Goal: Task Accomplishment & Management: Manage account settings

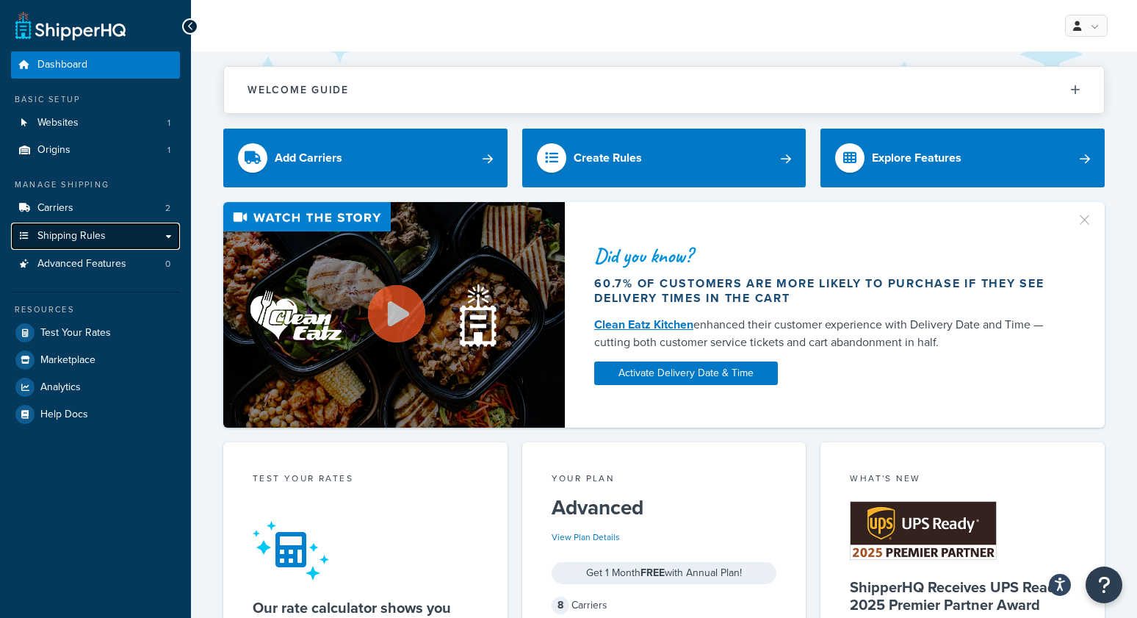
click at [110, 240] on link "Shipping Rules" at bounding box center [95, 235] width 169 height 27
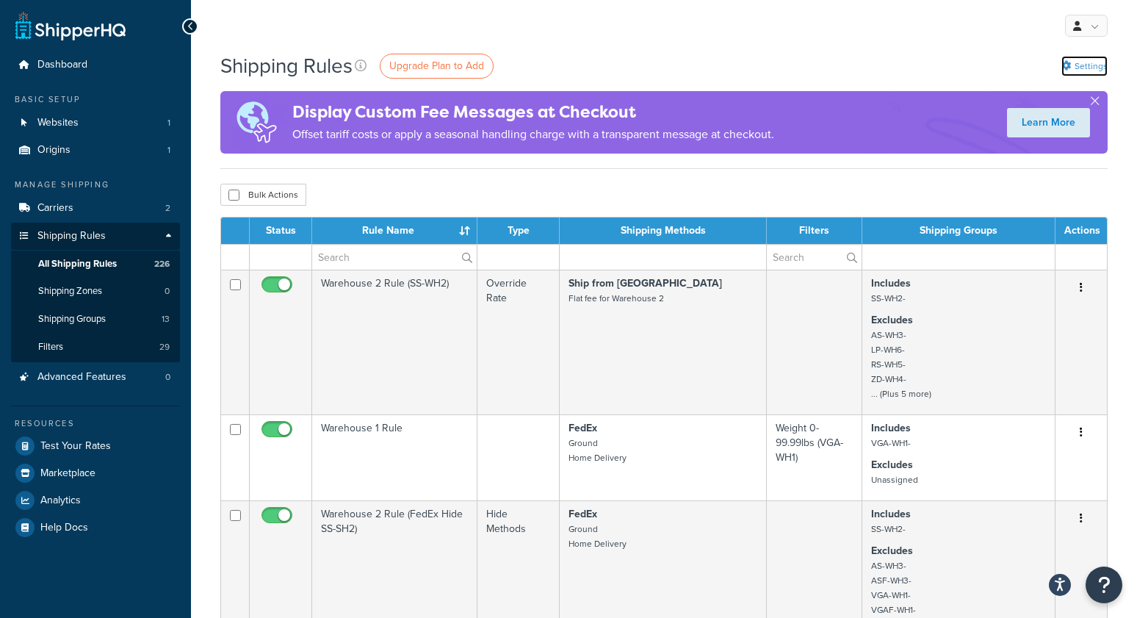
click at [1073, 62] on link "Settings" at bounding box center [1084, 66] width 46 height 21
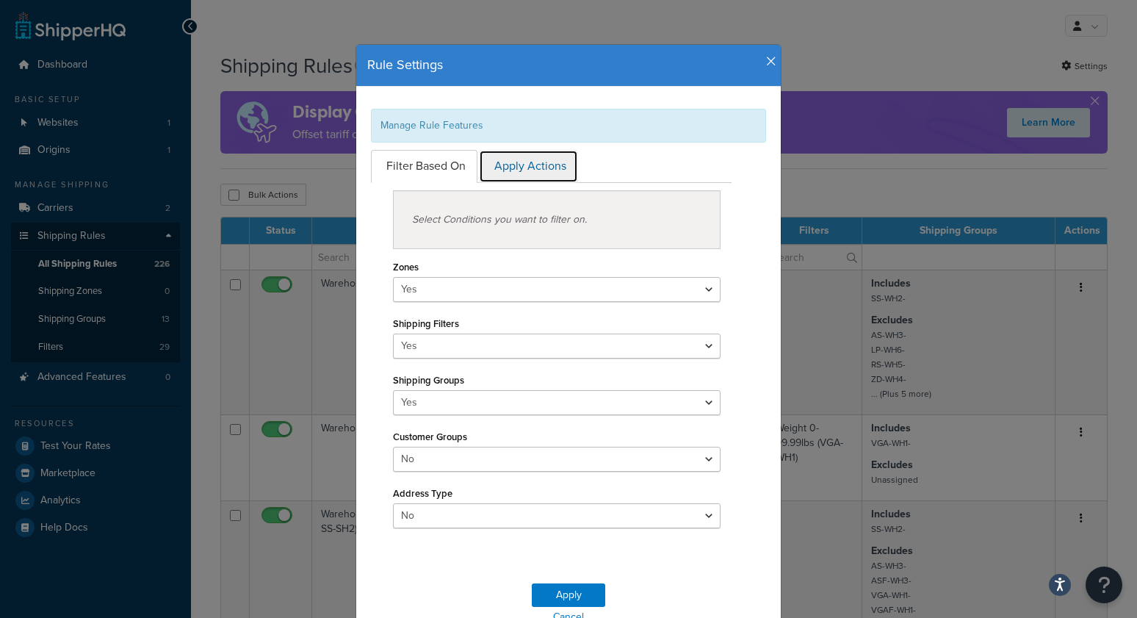
click at [515, 173] on link "Apply Actions" at bounding box center [528, 166] width 99 height 33
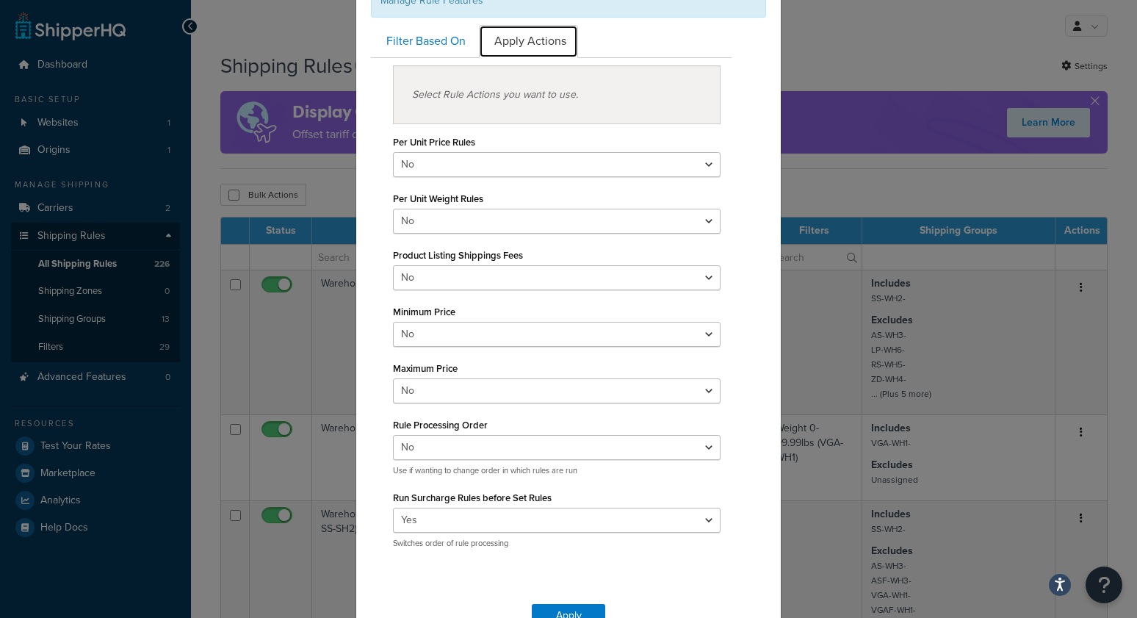
scroll to position [136, 0]
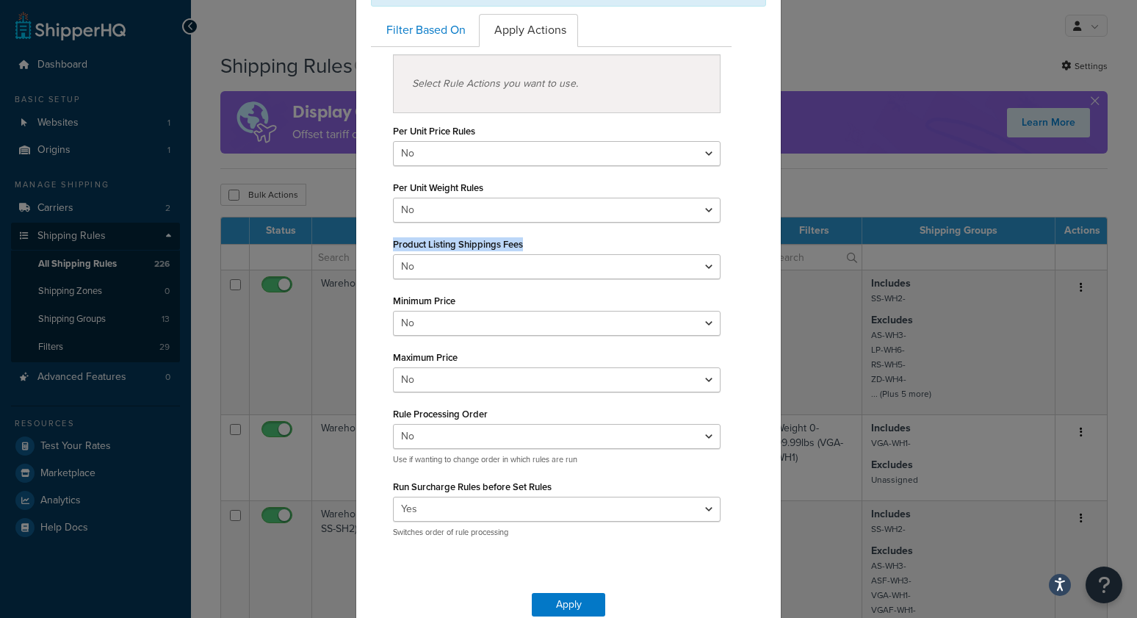
drag, startPoint x: 490, startPoint y: 234, endPoint x: 386, endPoint y: 242, distance: 103.8
click at [386, 242] on div "Select Rule Actions you want to use. Per Unit Price Rules Yes No Per Unit Weigh…" at bounding box center [551, 296] width 339 height 484
copy label "Product Listing Shippings Fees"
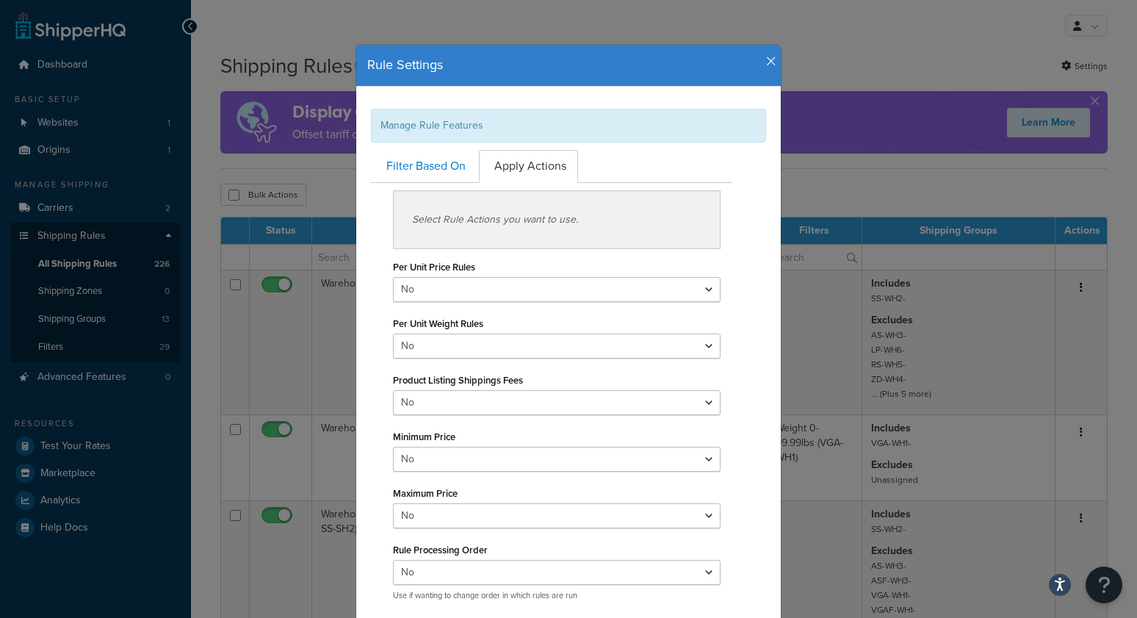
click at [769, 61] on div "Rule Settings" at bounding box center [568, 65] width 402 height 19
click at [775, 61] on icon "button" at bounding box center [771, 61] width 10 height 13
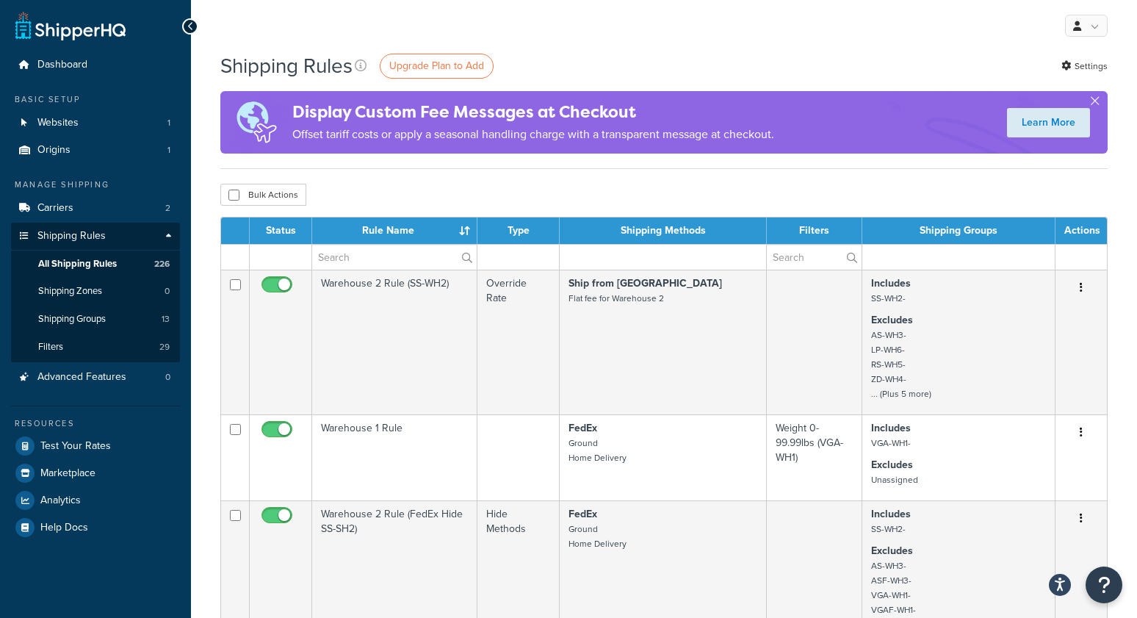
drag, startPoint x: 897, startPoint y: 41, endPoint x: 1060, endPoint y: 49, distance: 162.5
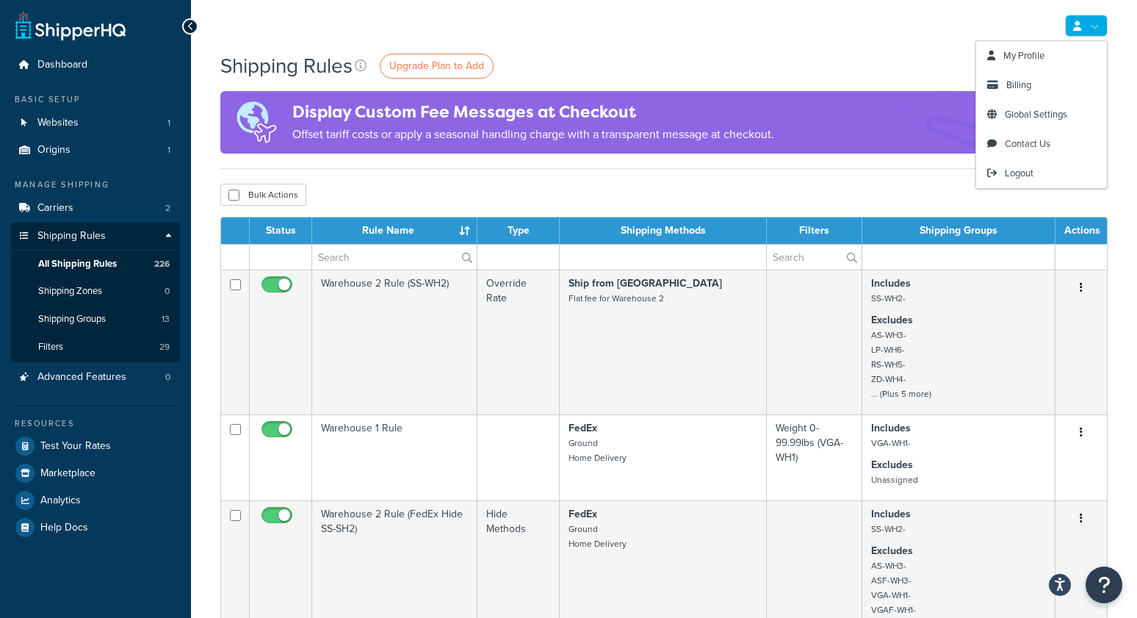
click at [1081, 26] on link at bounding box center [1086, 26] width 43 height 22
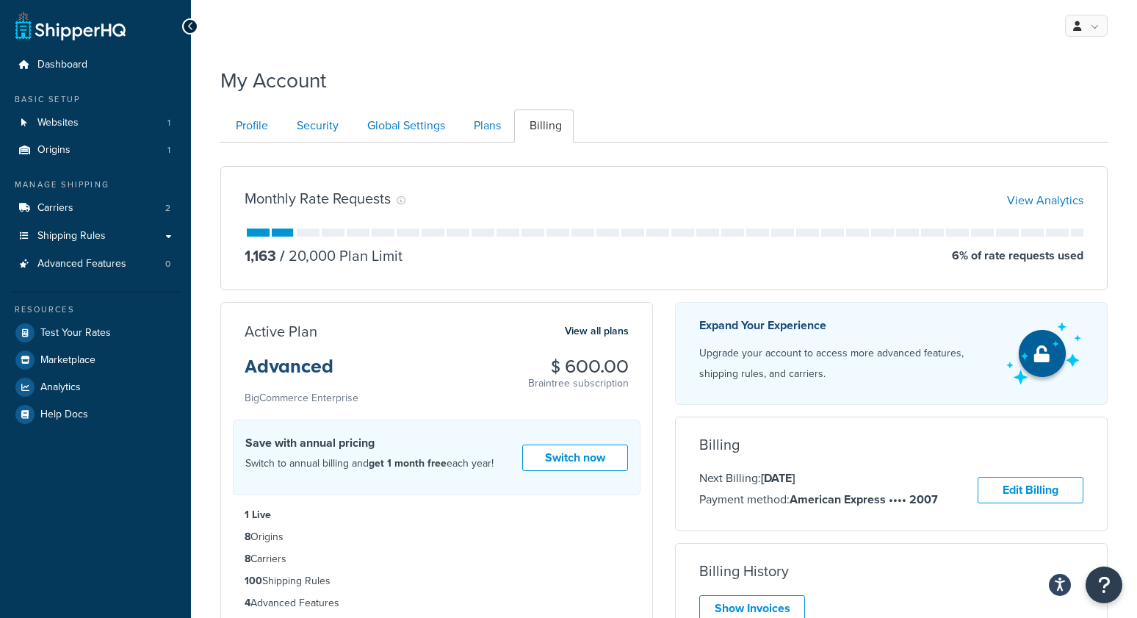
click at [488, 57] on div "My Profile Billing Global Settings Contact Us Logout My Account Contact Us Send…" at bounding box center [664, 477] width 946 height 955
click at [712, 71] on div "My Account" at bounding box center [663, 77] width 887 height 36
click at [59, 237] on span "Shipping Rules" at bounding box center [71, 236] width 68 height 12
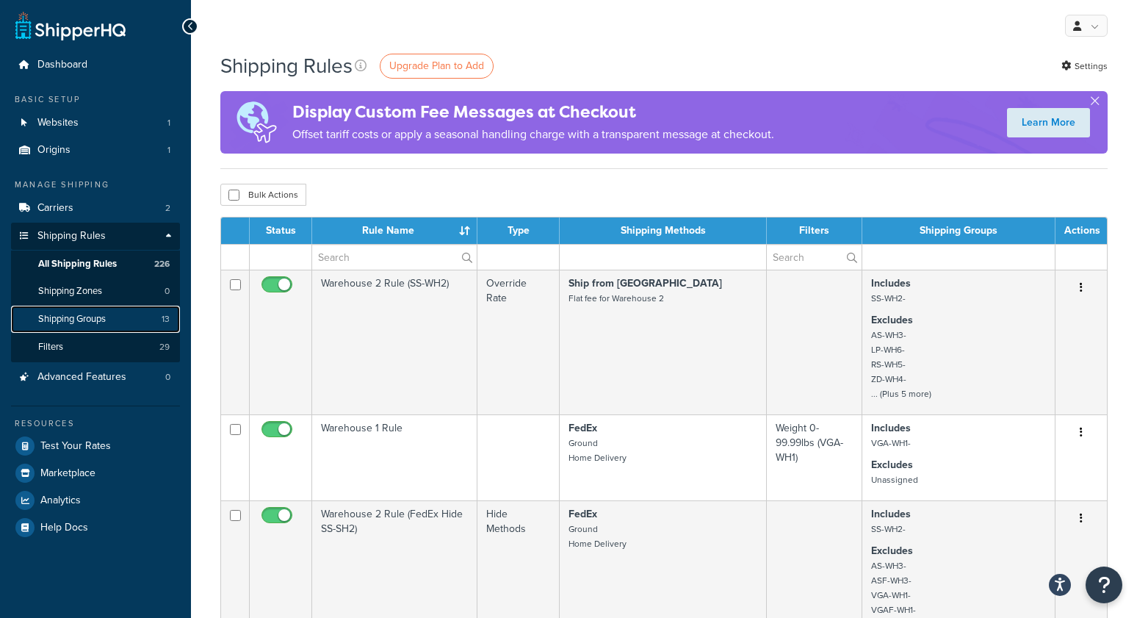
click at [71, 319] on span "Shipping Groups" at bounding box center [72, 319] width 68 height 12
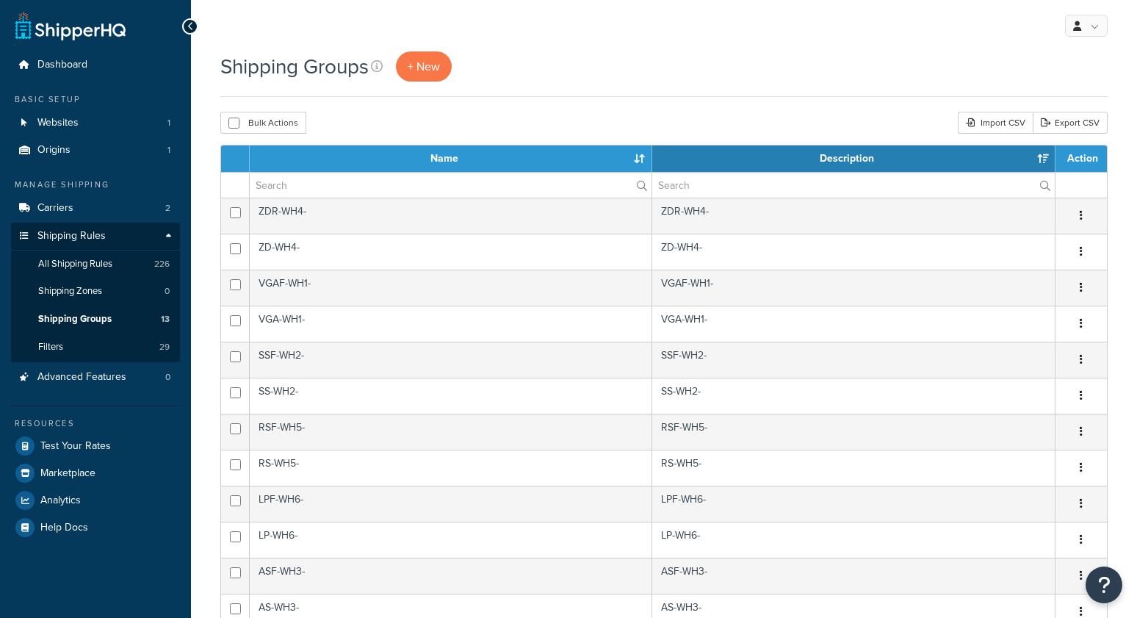
select select "15"
click at [508, 90] on div "Shipping Groups + New" at bounding box center [663, 74] width 887 height 46
click at [93, 260] on span "All Shipping Rules" at bounding box center [75, 264] width 74 height 12
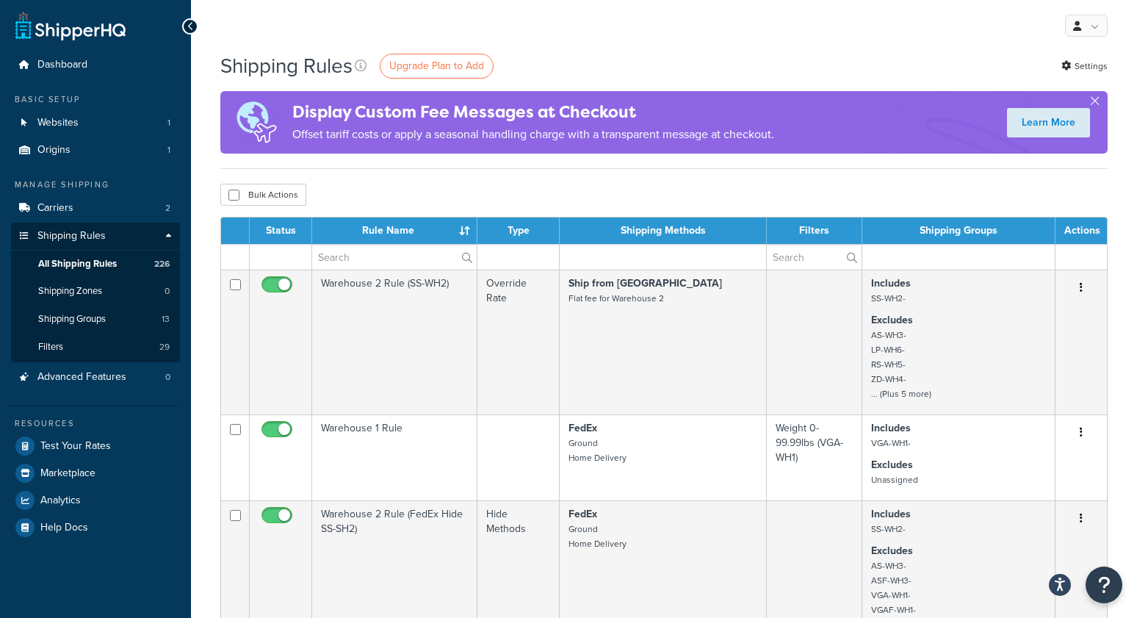
click at [471, 26] on div "My Profile Billing Global Settings Contact Us Logout" at bounding box center [664, 25] width 946 height 51
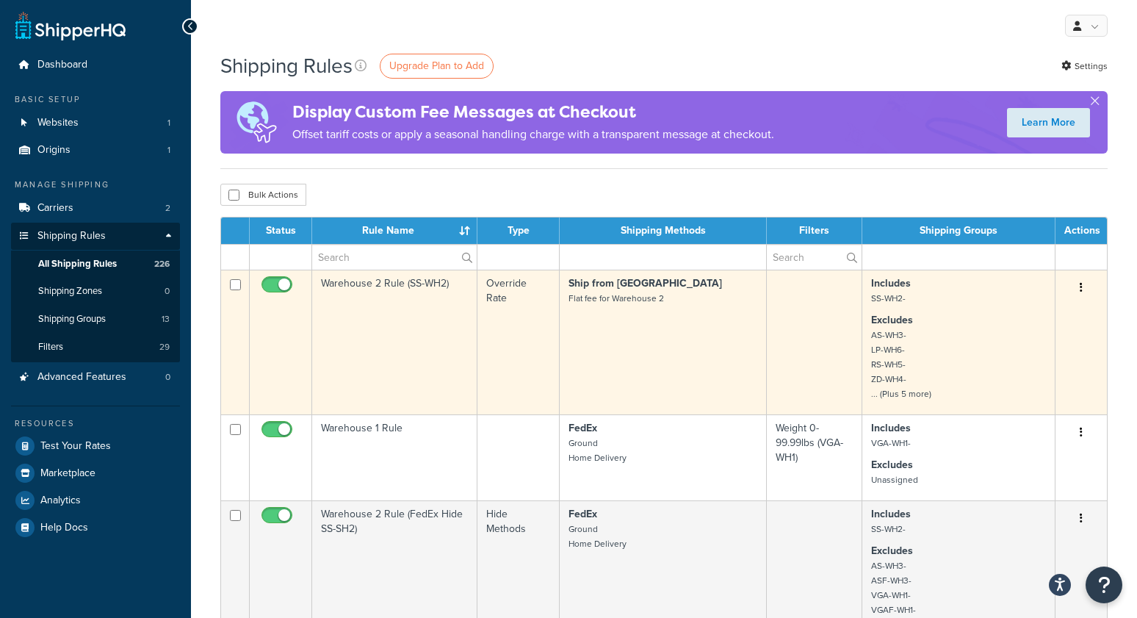
click at [400, 303] on td "Warehouse 2 Rule (SS-WH2)" at bounding box center [394, 341] width 165 height 145
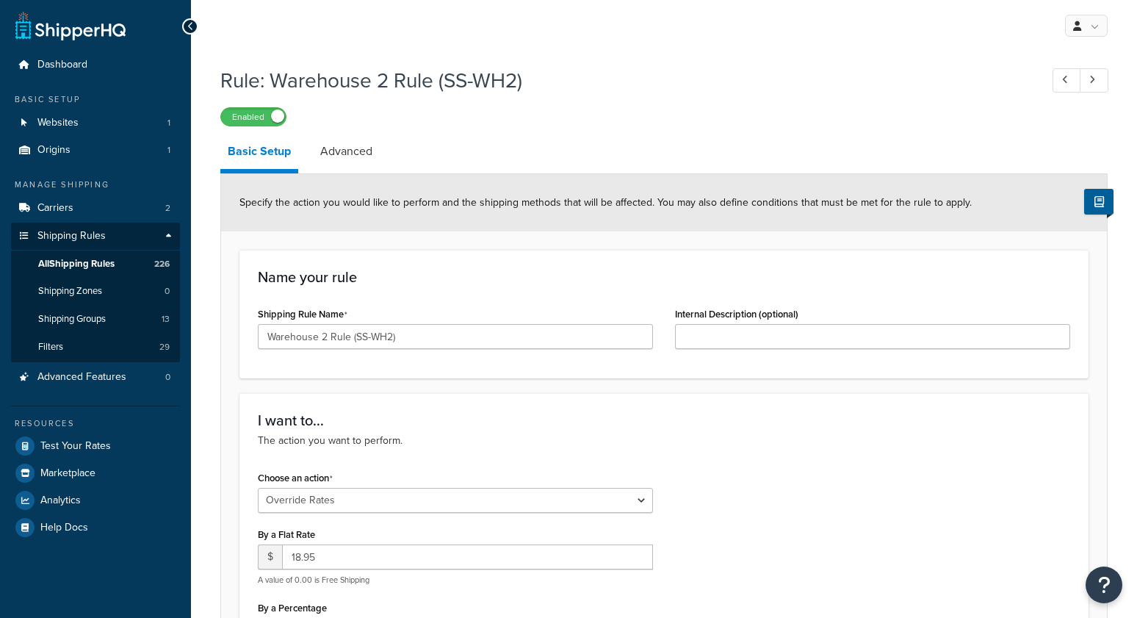
select select "OVERRIDE"
select select "SHIPPING_GROUP"
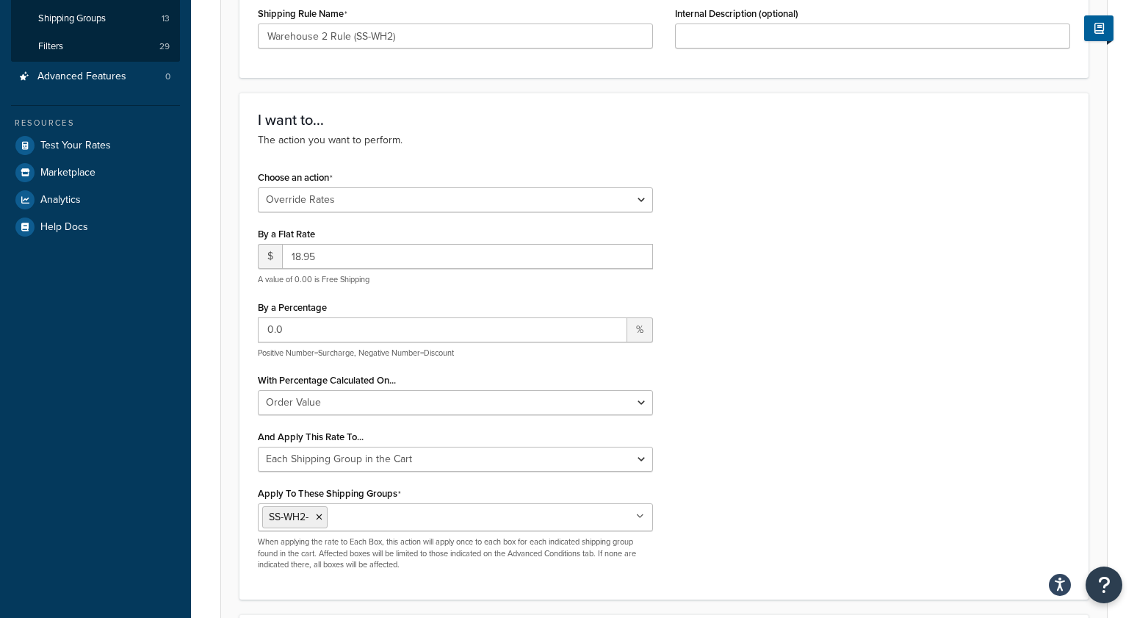
scroll to position [307, 0]
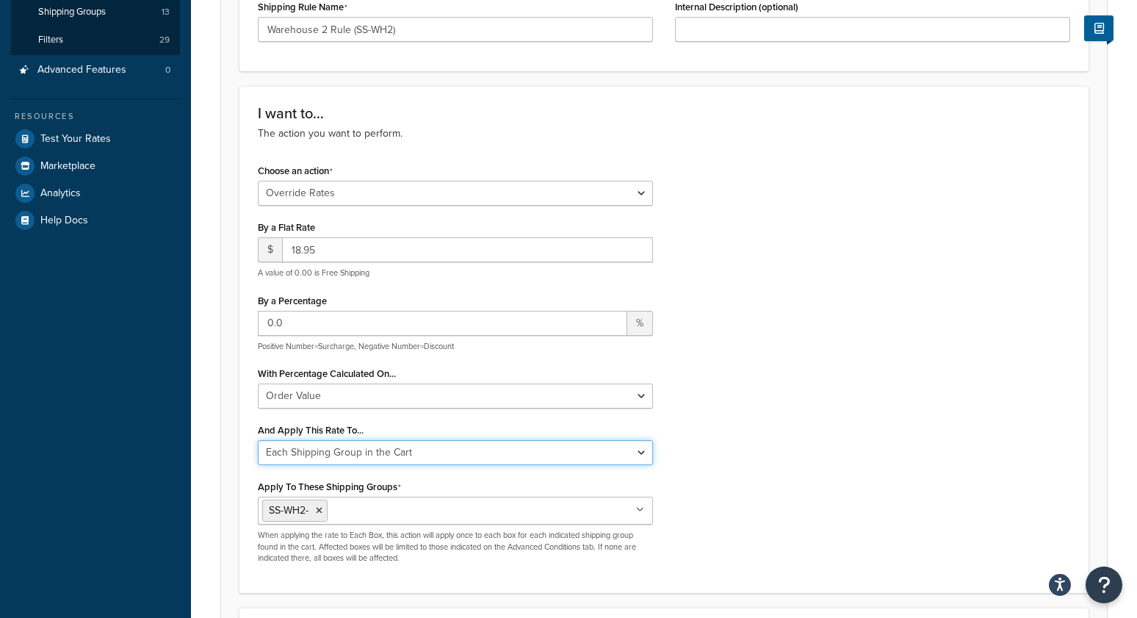
click at [336, 450] on select "Each Shipment in the Cart Each Shipping Group in the Cart Each Item within a Sh…" at bounding box center [455, 452] width 395 height 25
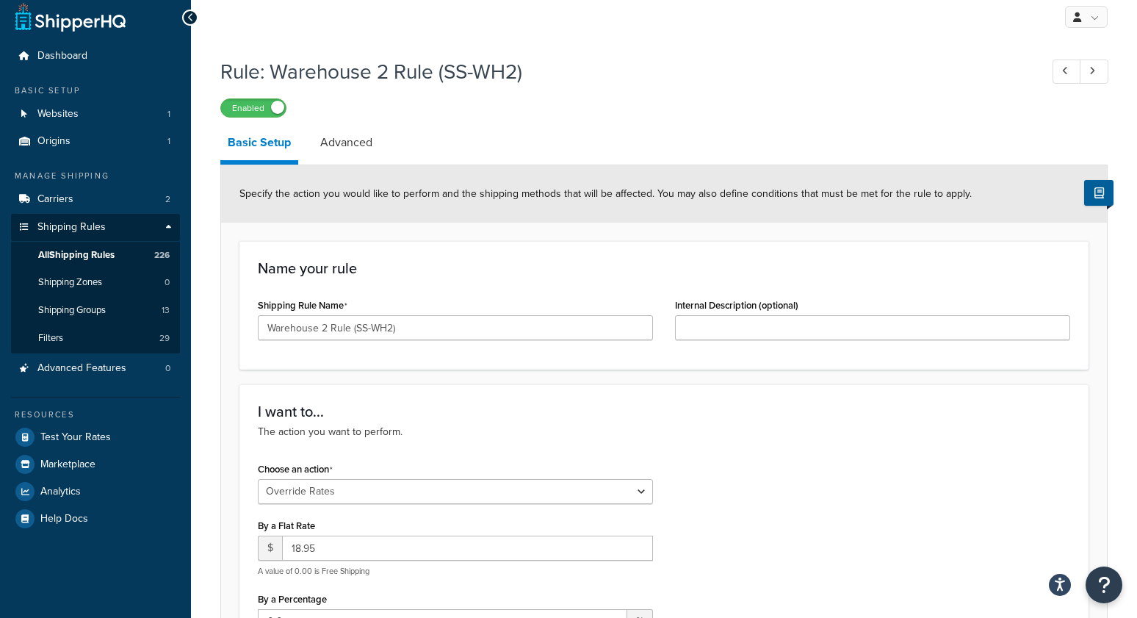
scroll to position [0, 0]
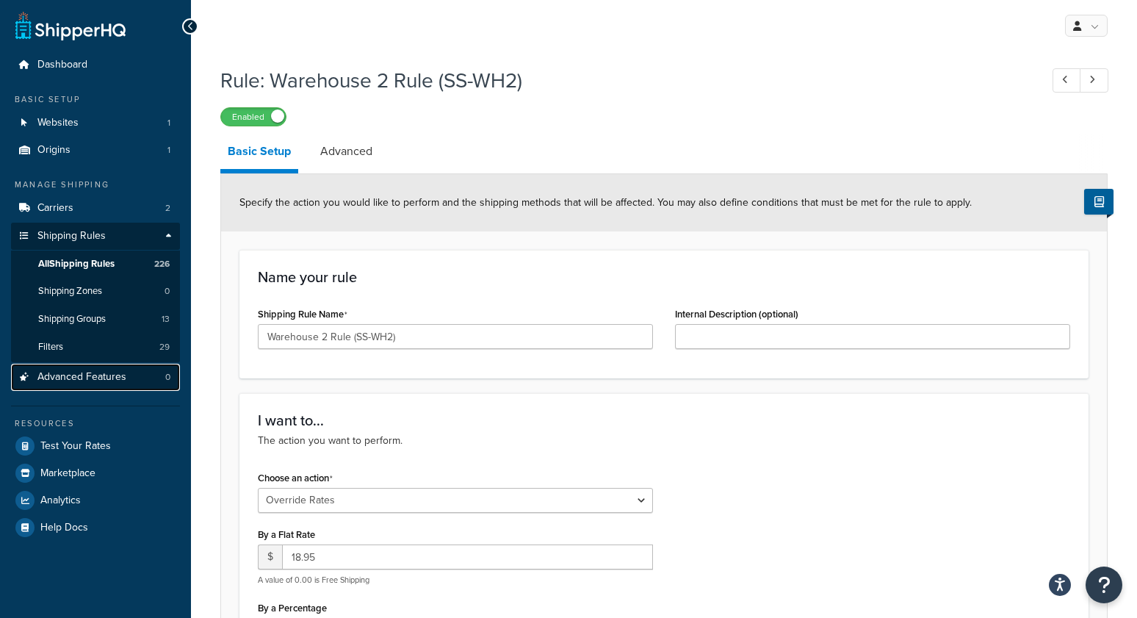
click at [118, 374] on span "Advanced Features" at bounding box center [81, 377] width 89 height 12
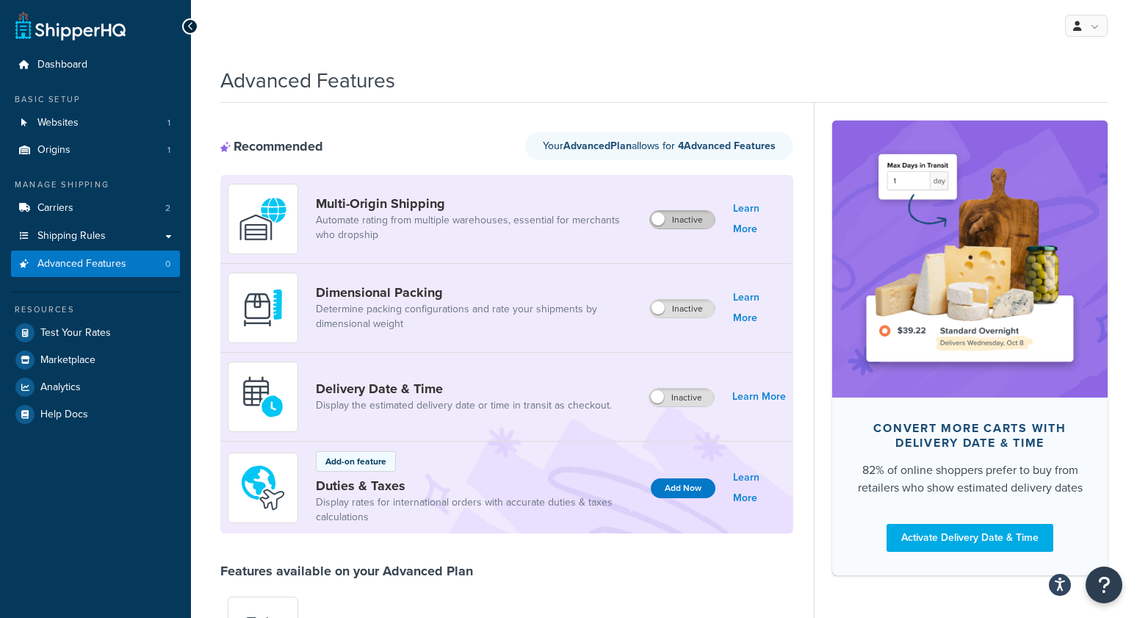
click at [687, 225] on label "Inactive" at bounding box center [682, 220] width 65 height 18
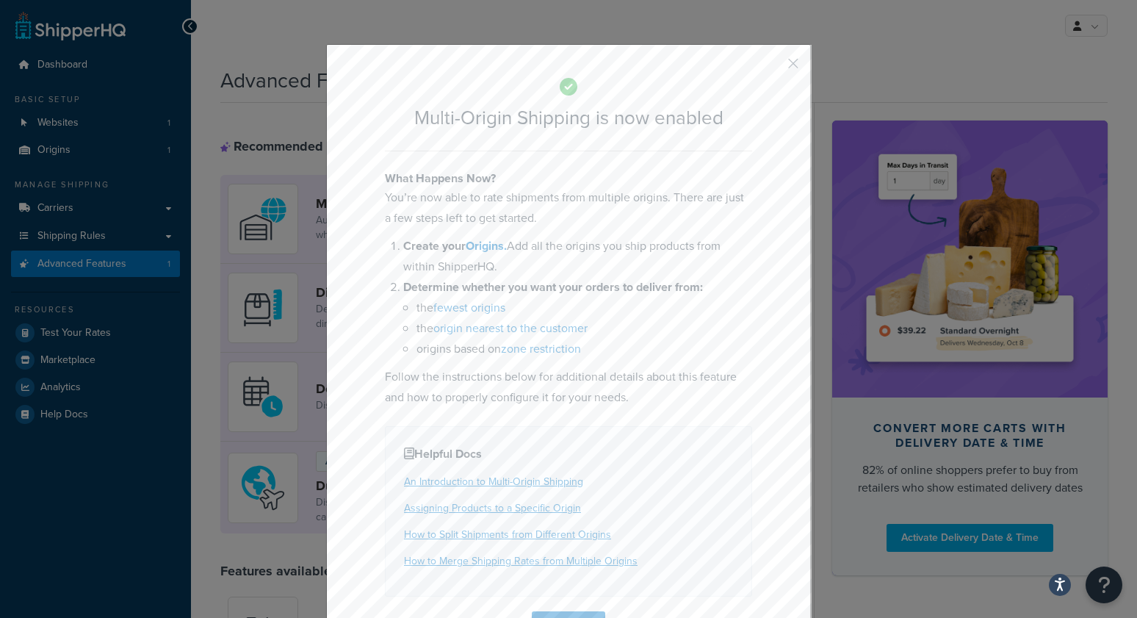
scroll to position [44, 0]
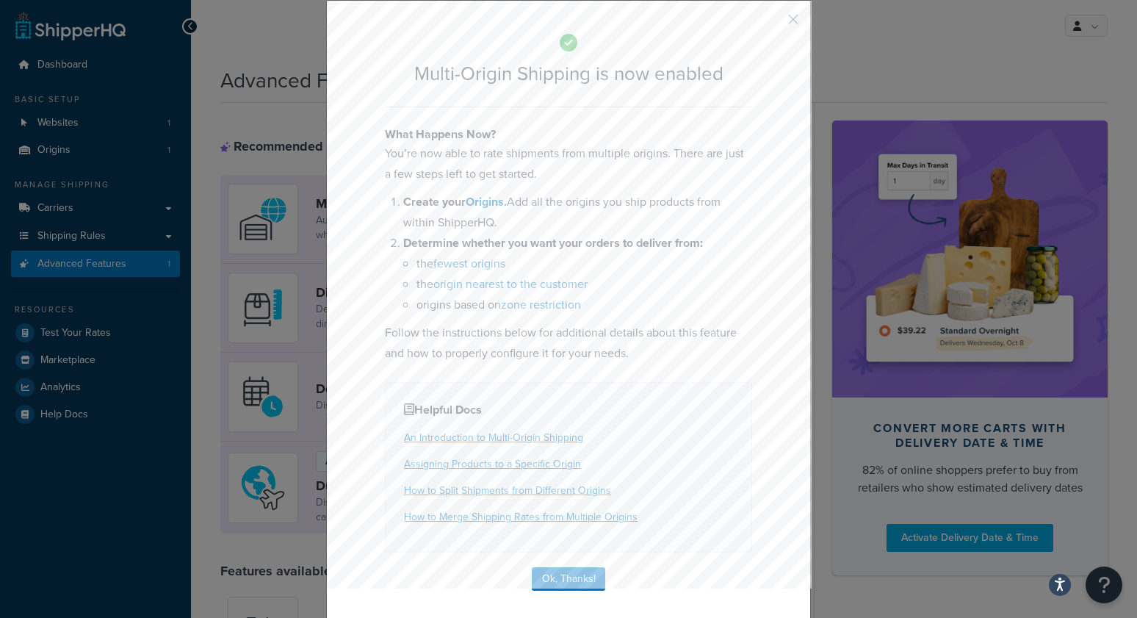
click at [565, 587] on div "Multi-Origin Shipping is now enabled What Happens Now? You’re now able to rate …" at bounding box center [568, 310] width 485 height 620
click at [570, 582] on button "Ok, Thanks!" at bounding box center [568, 578] width 73 height 23
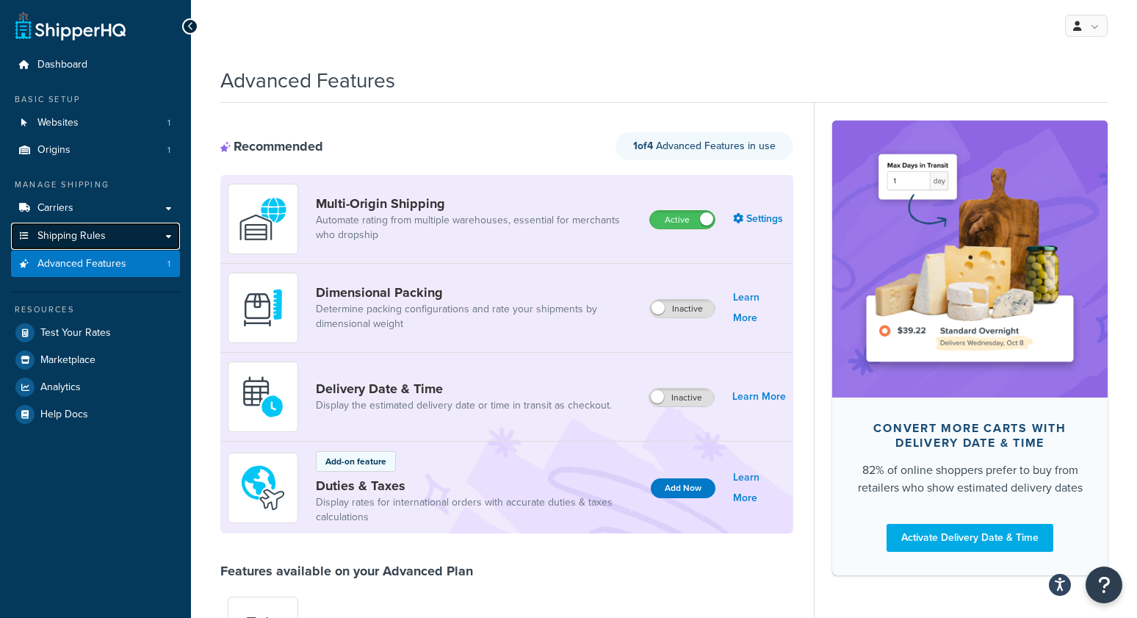
click at [79, 225] on link "Shipping Rules" at bounding box center [95, 235] width 169 height 27
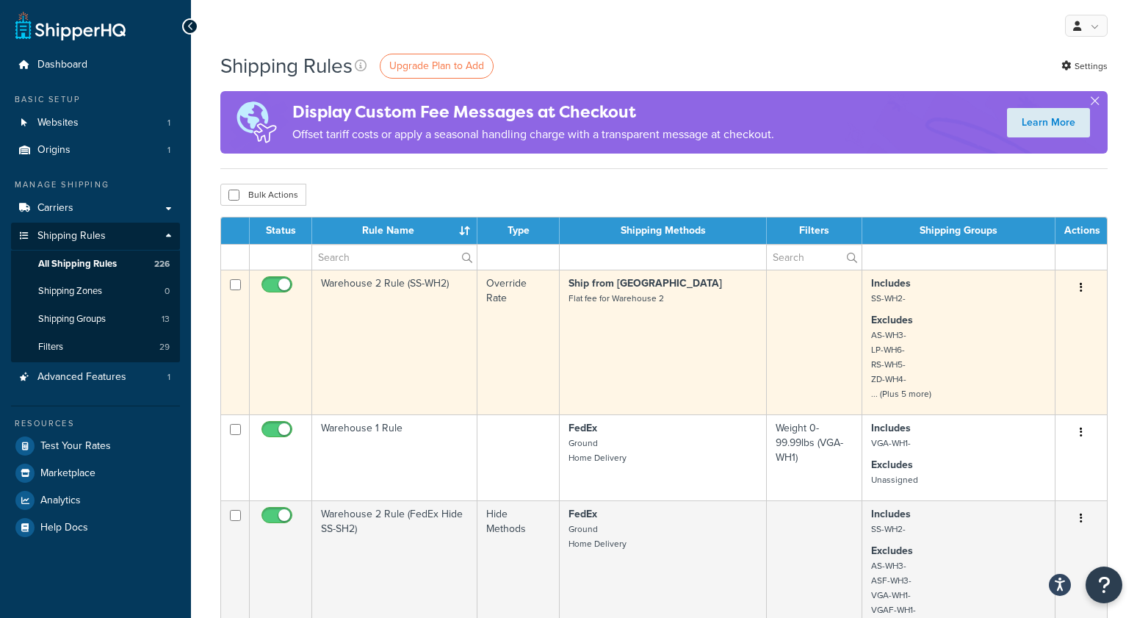
click at [359, 330] on td "Warehouse 2 Rule (SS-WH2)" at bounding box center [394, 341] width 165 height 145
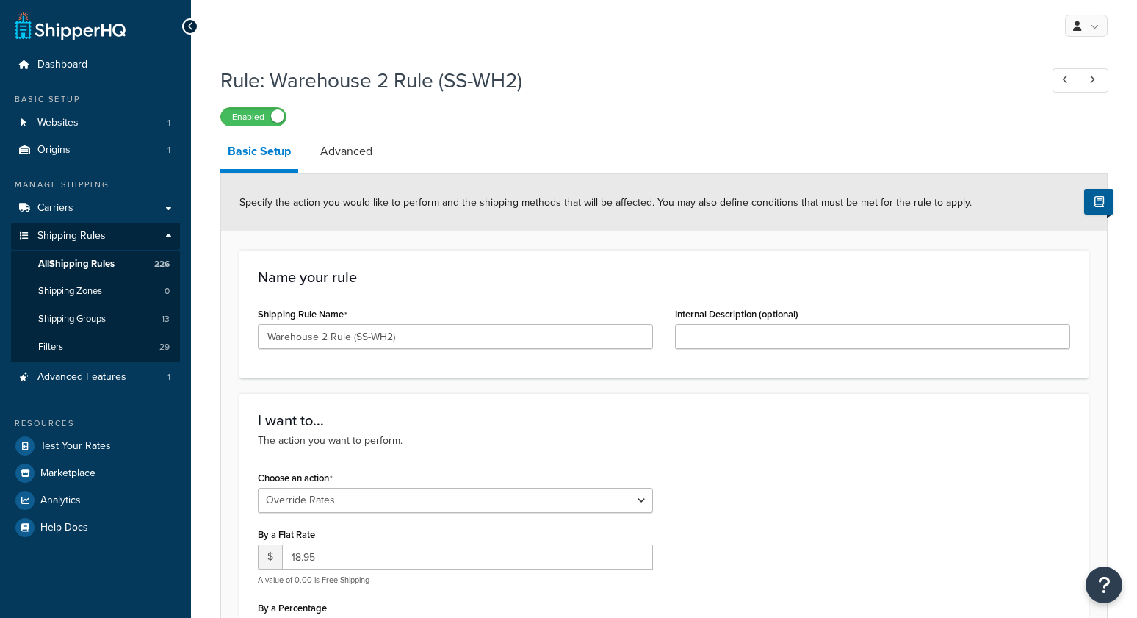
select select "OVERRIDE"
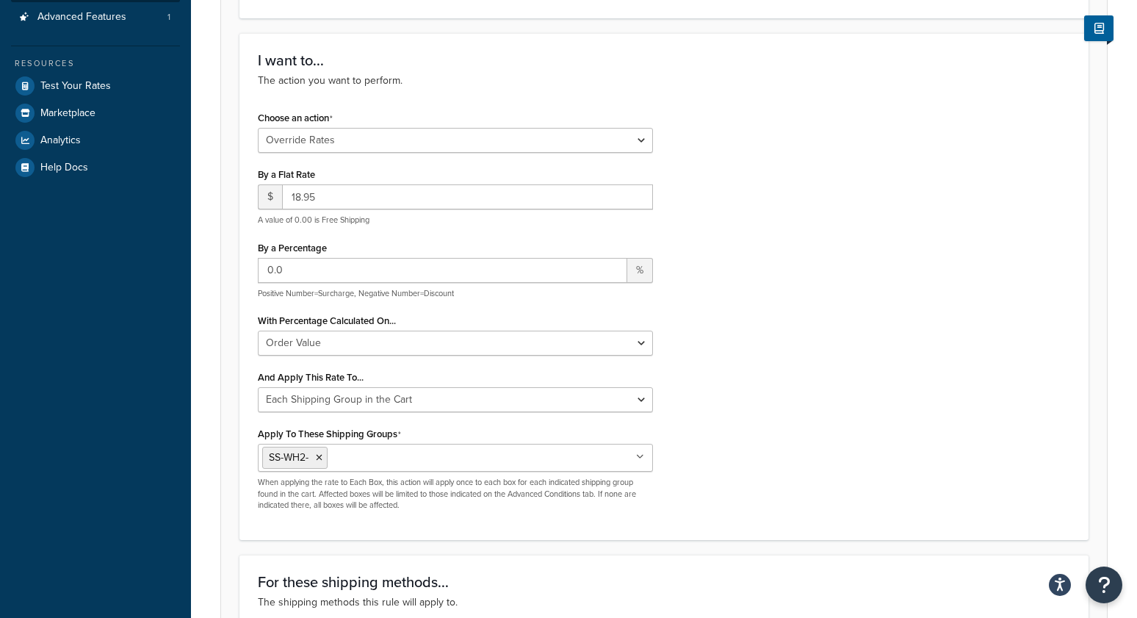
scroll to position [368, 0]
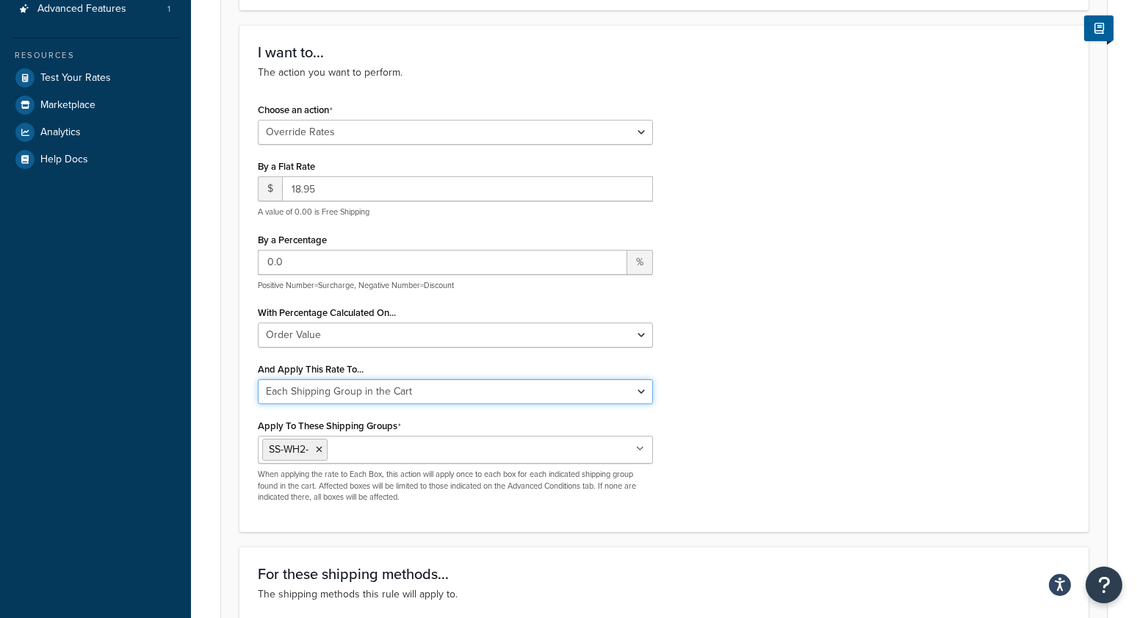
click at [339, 388] on select "Each Shipment in the Cart Each Origin in the Cart Each Shipping Group in the Ca…" at bounding box center [455, 391] width 395 height 25
select select "LOCATION"
click at [258, 379] on select "Each Shipment in the Cart Each Origin in the Cart Each Shipping Group in the Ca…" at bounding box center [455, 391] width 395 height 25
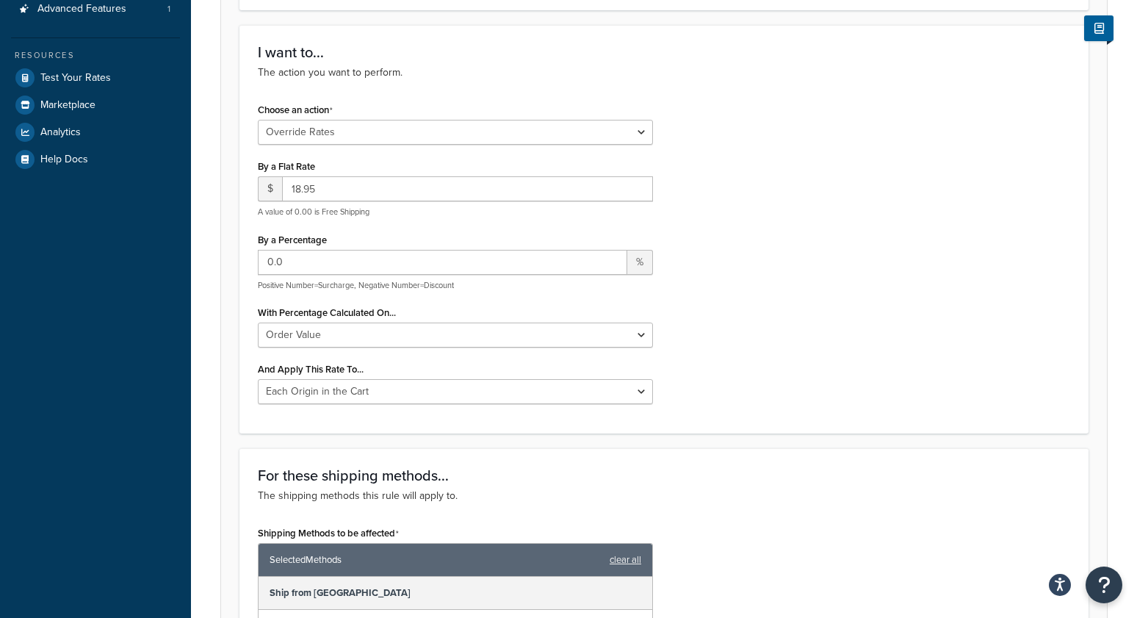
click at [700, 308] on div "Choose an action Choose an action Override Rates Surcharge or discount rates Hi…" at bounding box center [664, 257] width 834 height 316
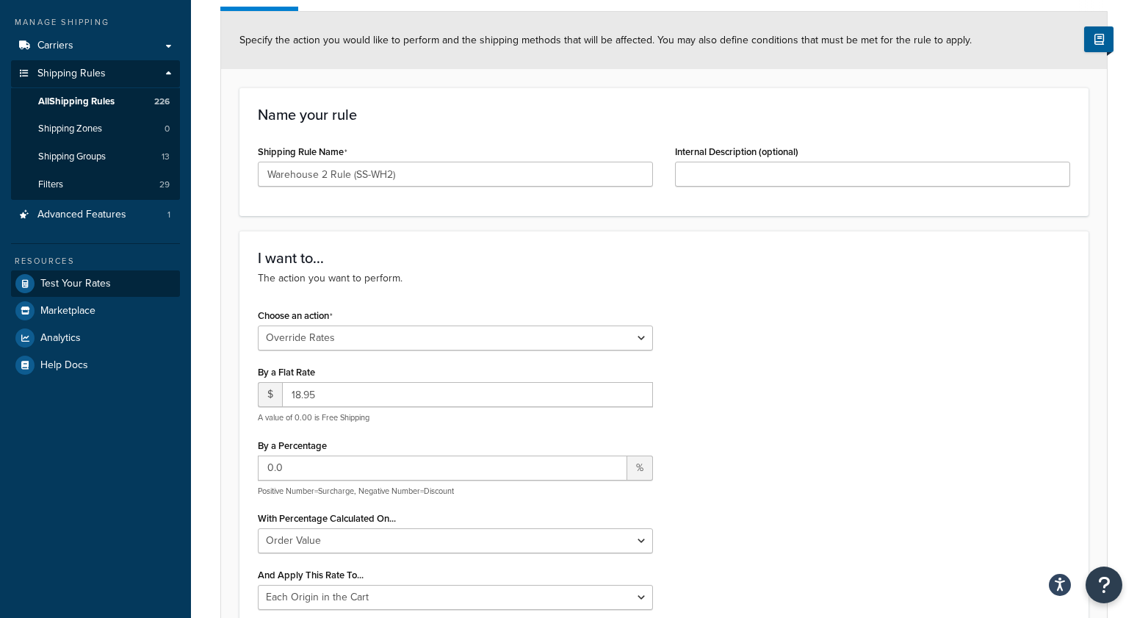
scroll to position [159, 0]
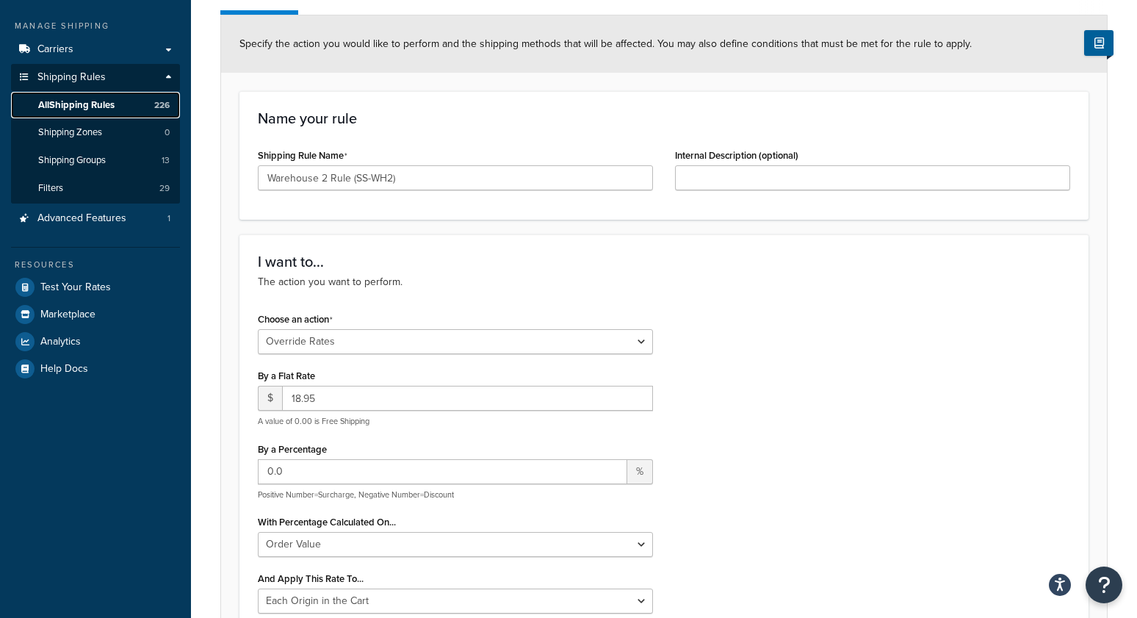
click at [133, 106] on link "All Shipping Rules 226" at bounding box center [95, 105] width 169 height 27
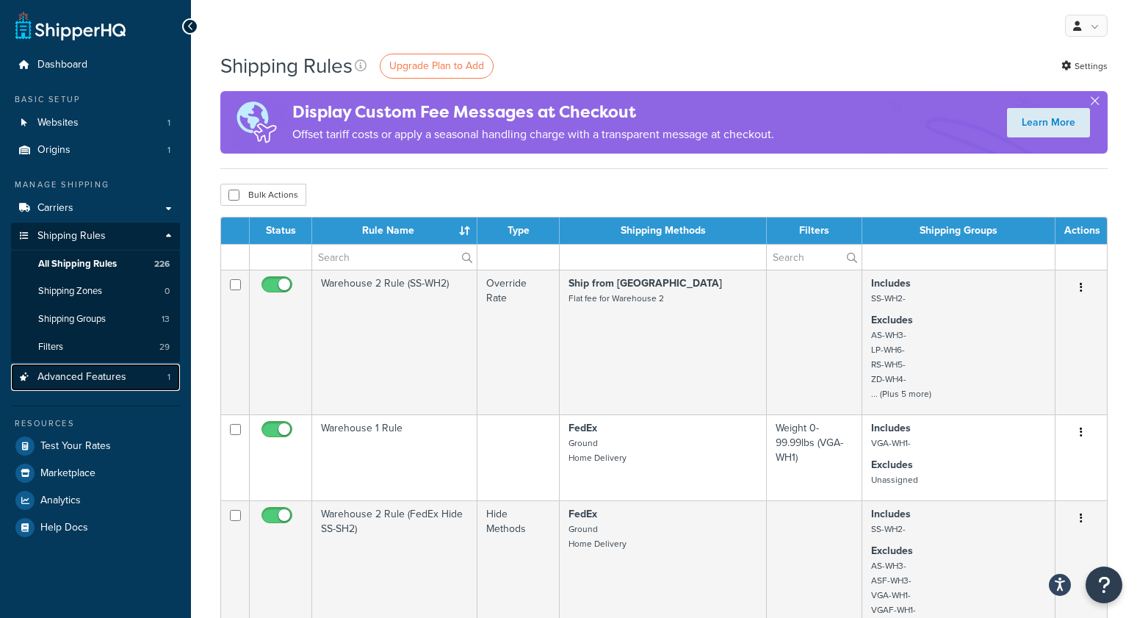
click at [139, 381] on link "Advanced Features 1" at bounding box center [95, 376] width 169 height 27
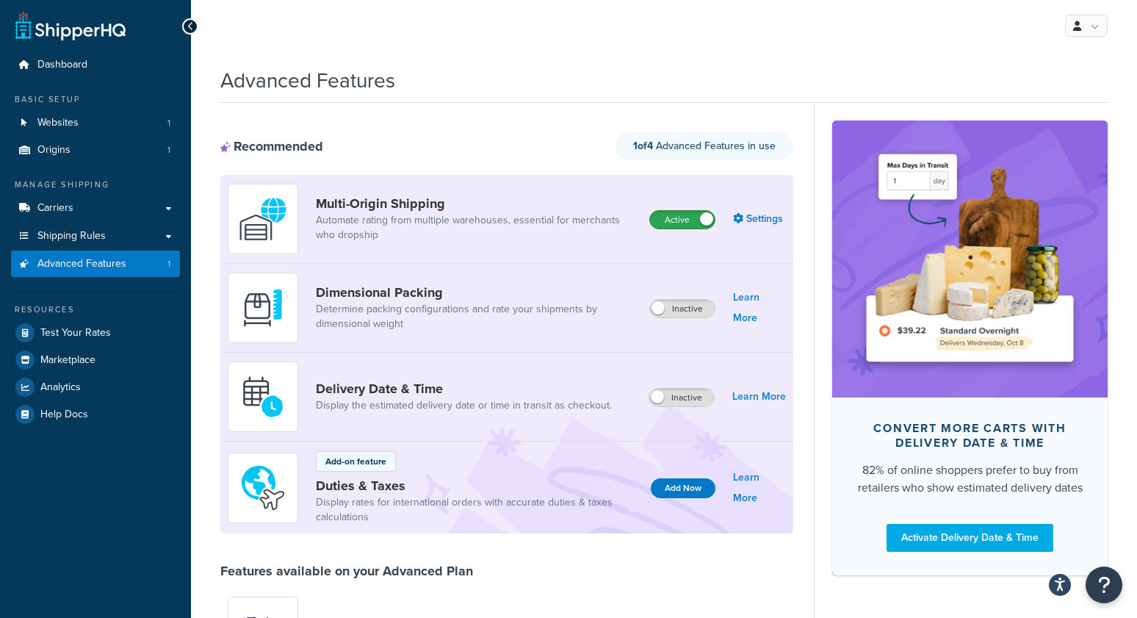
click at [677, 219] on label "Active" at bounding box center [682, 220] width 65 height 18
